Goal: Transaction & Acquisition: Purchase product/service

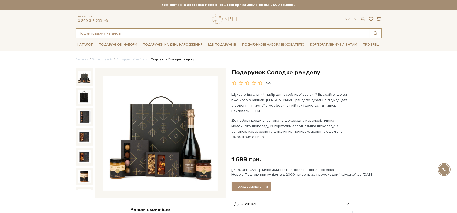
click at [130, 33] on input "text" at bounding box center [223, 33] width 294 height 9
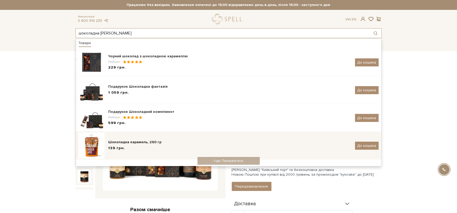
type input "шоколадна караме"
click at [126, 142] on div "Шоколадна карамель, 260 гр" at bounding box center [229, 142] width 242 height 5
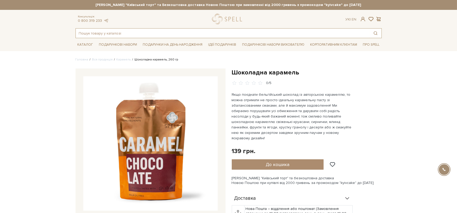
click at [151, 34] on input "text" at bounding box center [223, 33] width 294 height 9
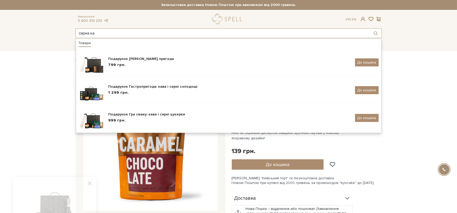
type input "сирна ка"
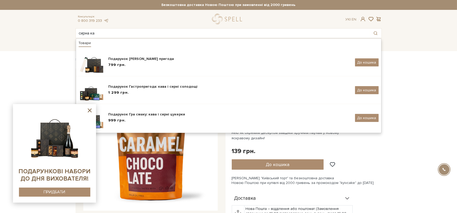
click at [453, 36] on header "Сет Цукерок "Київський торт" та Безкоштовна доставка Новою Поштою при замовленн…" at bounding box center [228, 19] width 457 height 38
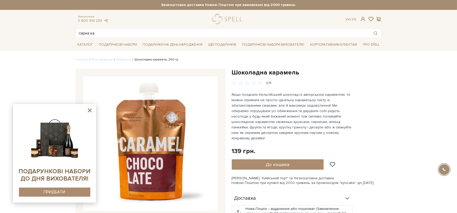
click at [403, 43] on div "Каталог Всі солодощі Дивитись всі" at bounding box center [228, 44] width 457 height 13
click at [89, 112] on icon at bounding box center [89, 110] width 6 height 6
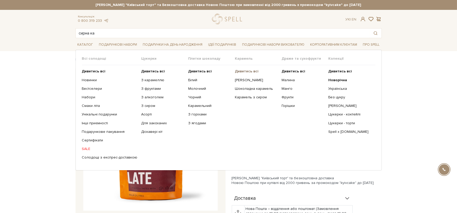
click at [243, 71] on b "Дивитись всі" at bounding box center [247, 71] width 24 height 4
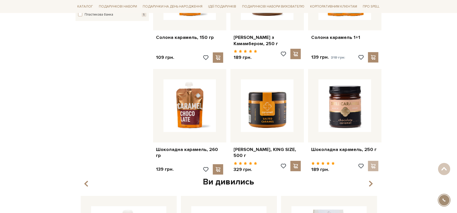
scroll to position [259, 0]
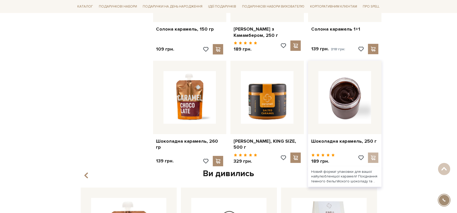
click at [335, 113] on img at bounding box center [344, 97] width 53 height 53
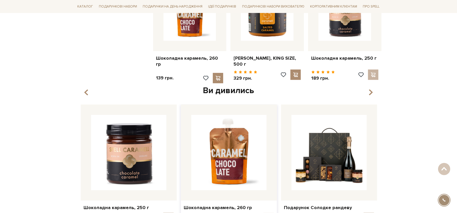
scroll to position [408, 0]
